Goal: Transaction & Acquisition: Subscribe to service/newsletter

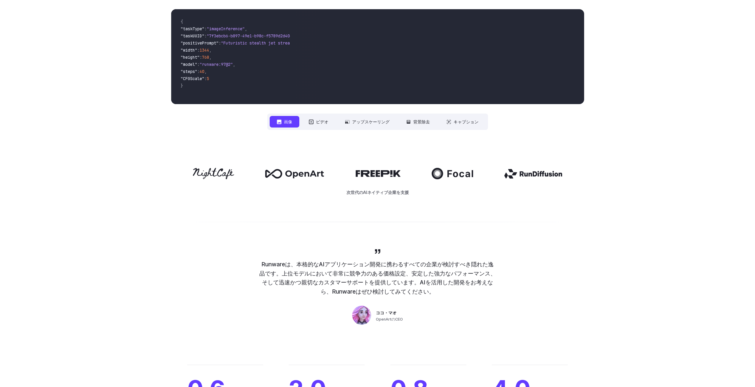
scroll to position [193, 0]
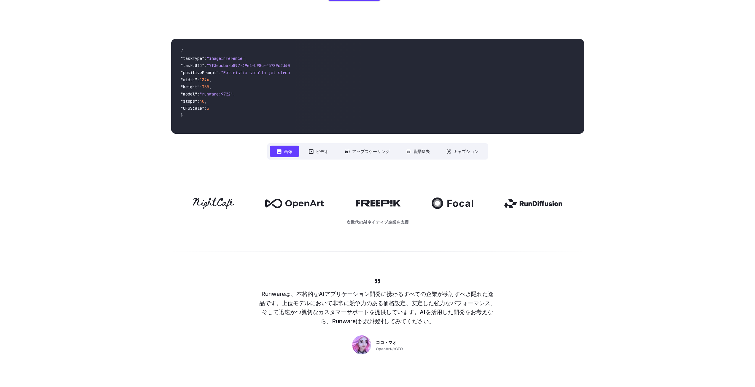
click at [286, 152] on font "画像" at bounding box center [288, 151] width 8 height 5
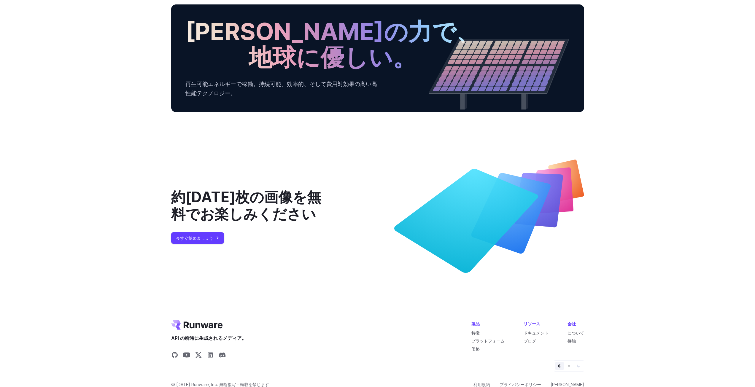
scroll to position [2151, 0]
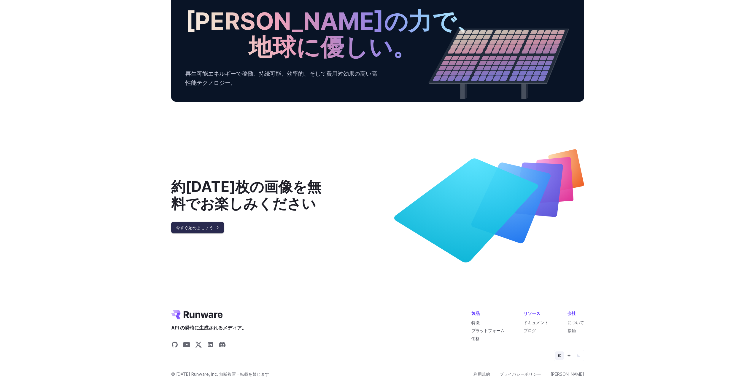
click at [216, 228] on link "今すぐ始めましょう" at bounding box center [197, 228] width 53 height 12
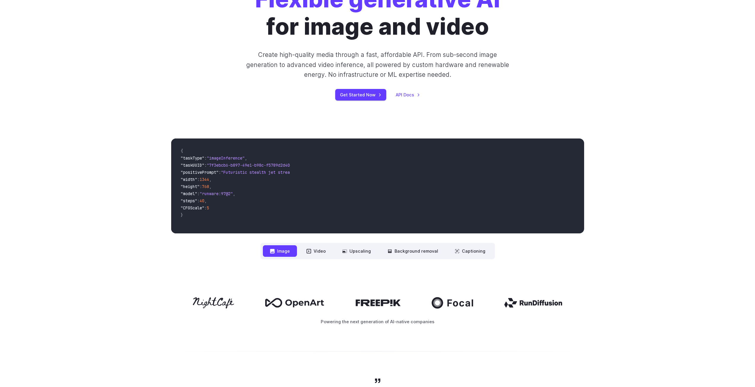
scroll to position [0, 0]
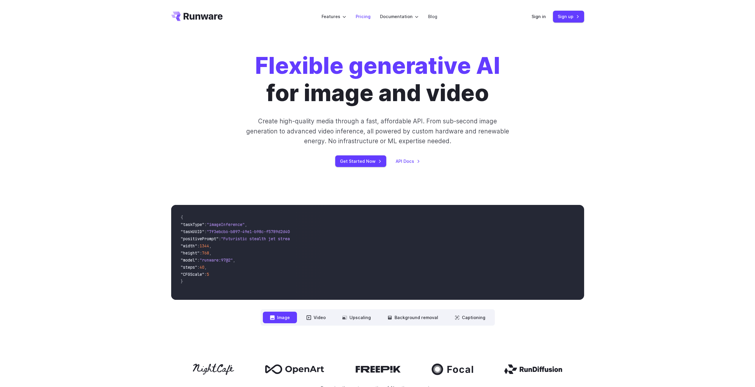
click at [362, 17] on link "Pricing" at bounding box center [363, 16] width 15 height 7
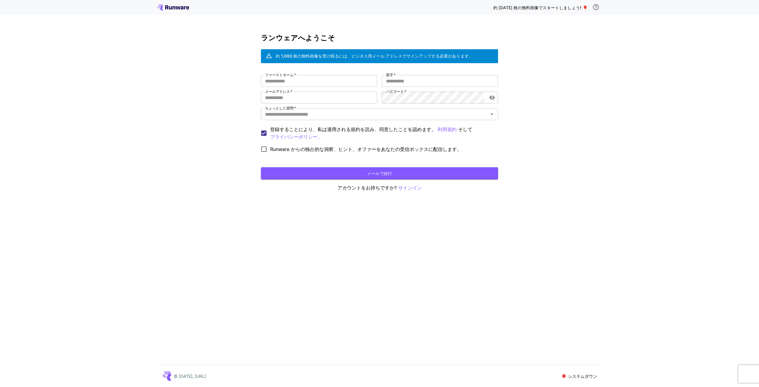
click at [171, 5] on icon at bounding box center [173, 7] width 32 height 6
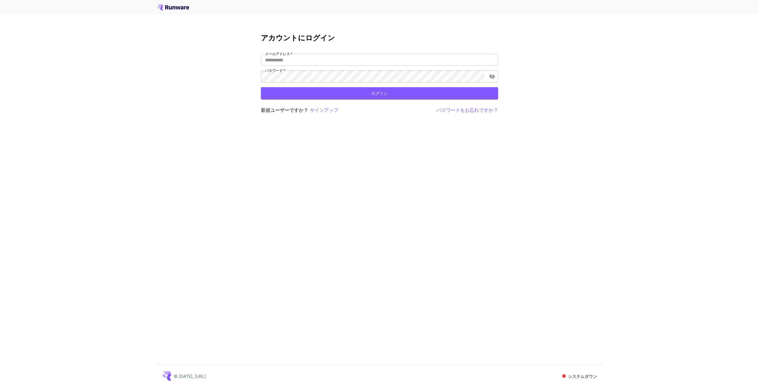
click at [175, 8] on icon at bounding box center [174, 7] width 3 height 3
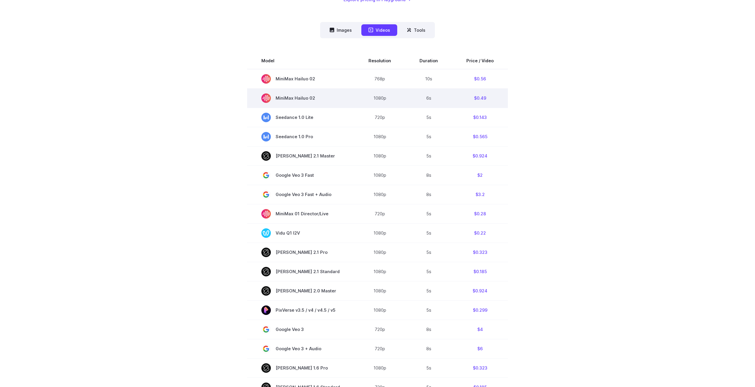
scroll to position [267, 0]
